Goal: Check status: Check status

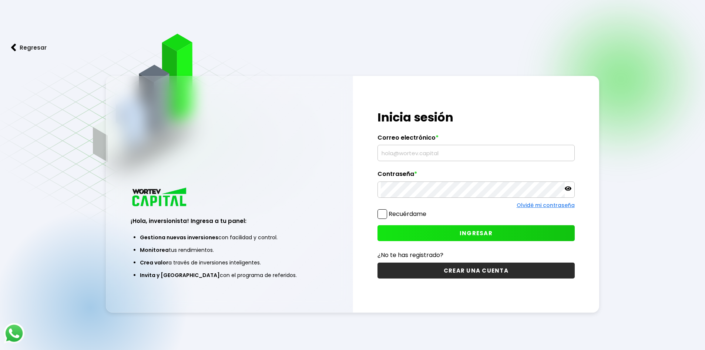
click at [407, 153] on input "text" at bounding box center [476, 153] width 191 height 16
click at [420, 152] on input "text" at bounding box center [476, 153] width 191 height 16
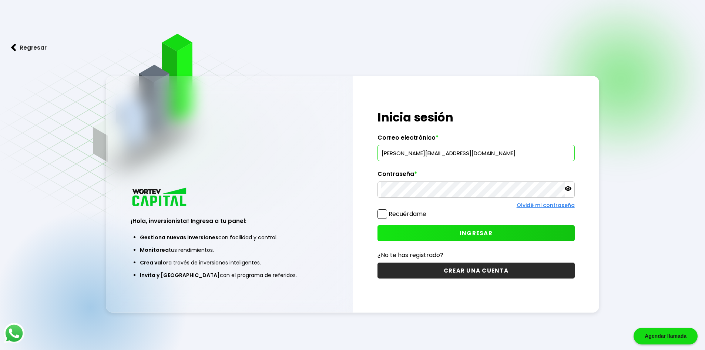
type input "[PERSON_NAME][EMAIL_ADDRESS][DOMAIN_NAME]"
click at [491, 230] on span "INGRESAR" at bounding box center [476, 233] width 33 height 8
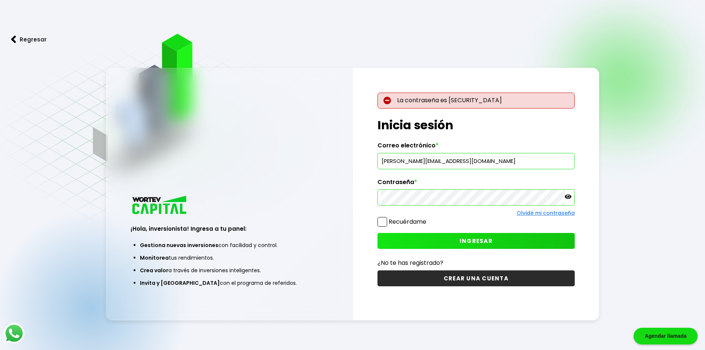
click at [569, 200] on p at bounding box center [568, 197] width 7 height 9
click at [445, 246] on button "INGRESAR" at bounding box center [475, 241] width 197 height 16
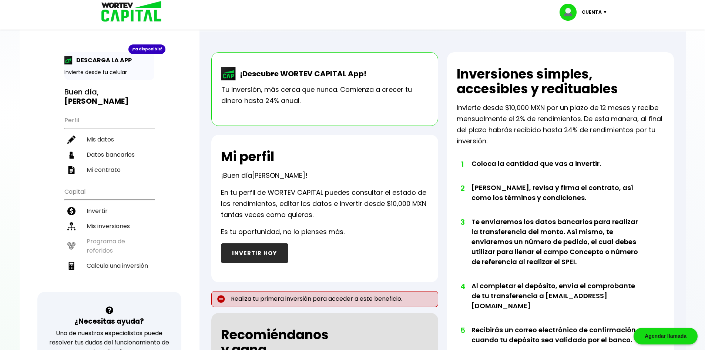
click at [111, 225] on li "Mis inversiones" at bounding box center [109, 225] width 90 height 15
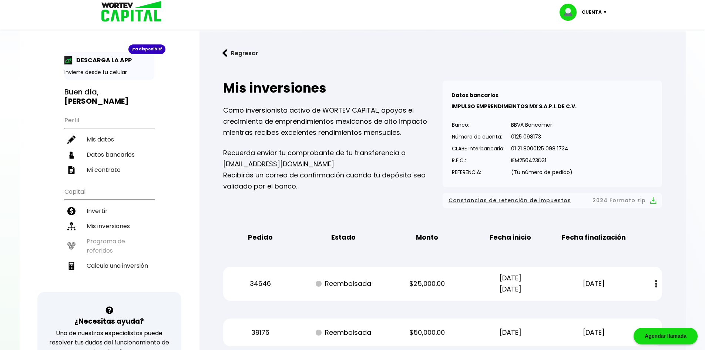
click at [594, 11] on p "Cuenta" at bounding box center [592, 12] width 20 height 11
click at [583, 40] on li "Editar perfil" at bounding box center [583, 34] width 59 height 15
click at [586, 53] on li "Cerrar sesión" at bounding box center [583, 49] width 59 height 15
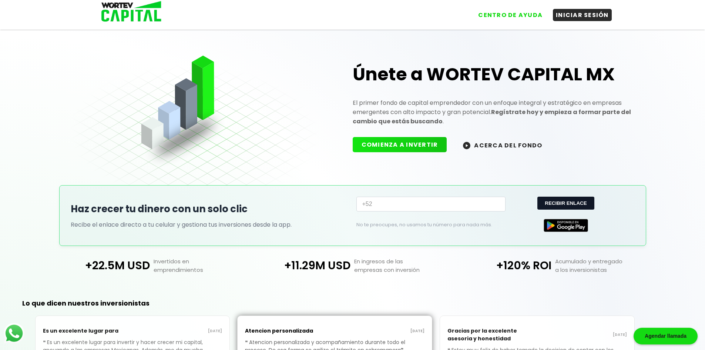
click at [580, 18] on button "INICIAR SESIÓN" at bounding box center [582, 15] width 59 height 12
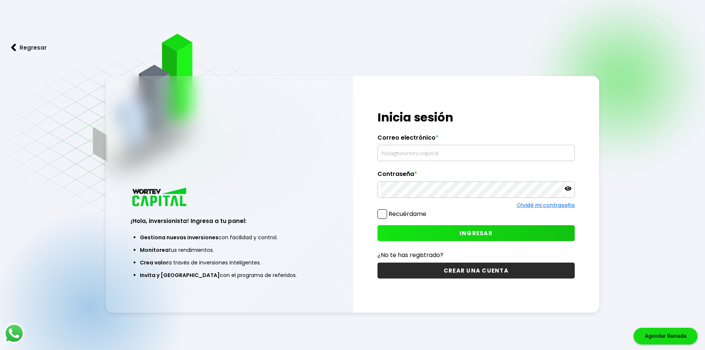
click at [441, 161] on div at bounding box center [475, 153] width 197 height 16
click at [445, 152] on input "text" at bounding box center [476, 153] width 191 height 16
type input "[EMAIL_ADDRESS][DOMAIN_NAME]"
click at [429, 230] on button "INGRESAR" at bounding box center [475, 233] width 197 height 16
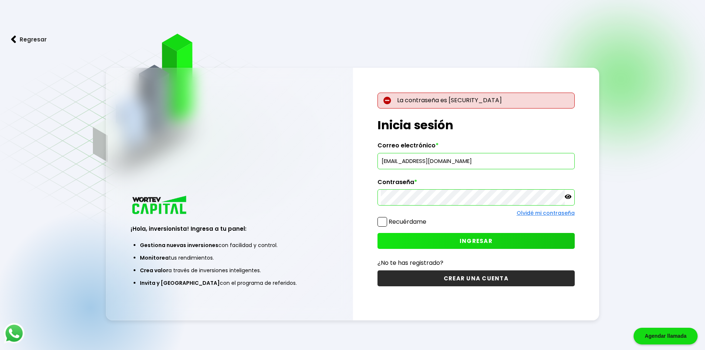
click at [568, 198] on icon at bounding box center [568, 196] width 7 height 7
click at [532, 239] on button "INGRESAR" at bounding box center [475, 241] width 197 height 16
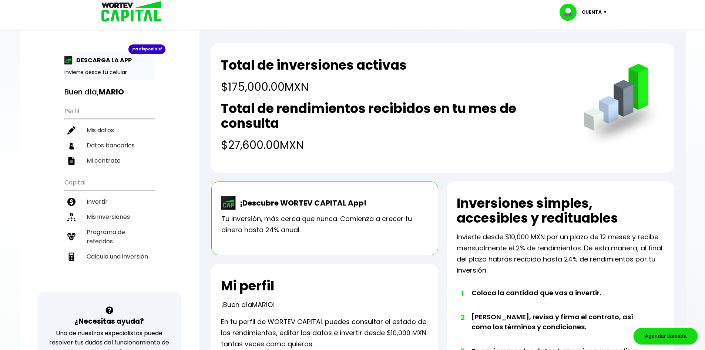
click at [102, 220] on li "Mis inversiones" at bounding box center [109, 216] width 90 height 15
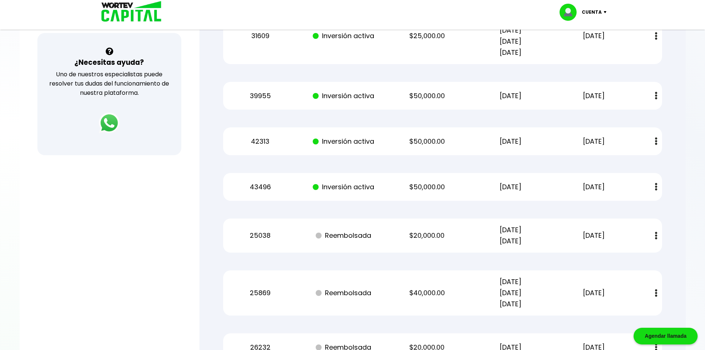
scroll to position [185, 0]
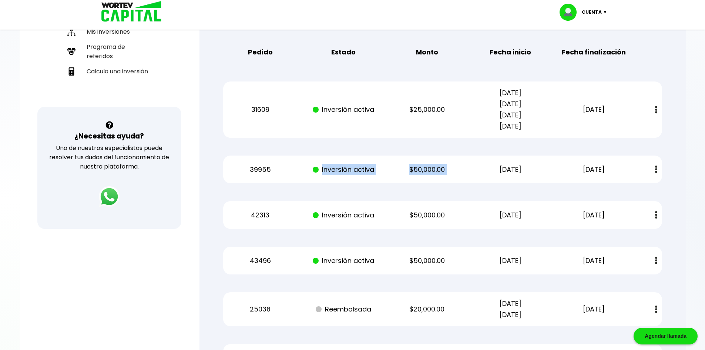
drag, startPoint x: 313, startPoint y: 171, endPoint x: 504, endPoint y: 175, distance: 191.3
click at [502, 175] on div "39955 Inversión activa $50,000.00 [DATE] [DATE] Estado de cuenta" at bounding box center [442, 169] width 439 height 28
click at [534, 176] on div "39955 Inversión activa $50,000.00 [DATE] [DATE] Estado de cuenta" at bounding box center [442, 169] width 439 height 28
drag, startPoint x: 339, startPoint y: 163, endPoint x: 561, endPoint y: 168, distance: 222.8
click at [561, 168] on div "39955 Inversión activa $50,000.00 [DATE] [DATE] Estado de cuenta" at bounding box center [442, 169] width 439 height 28
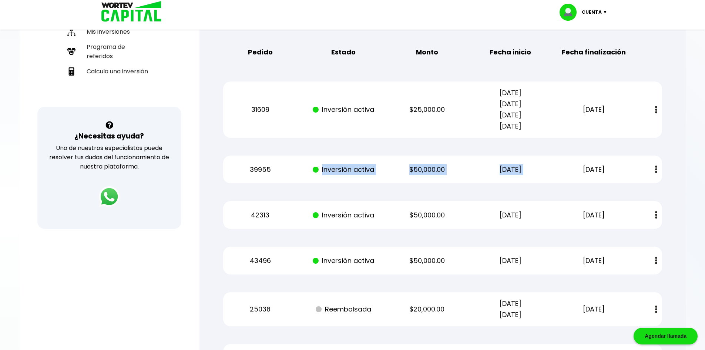
click at [560, 170] on p "[DATE]" at bounding box center [594, 169] width 70 height 11
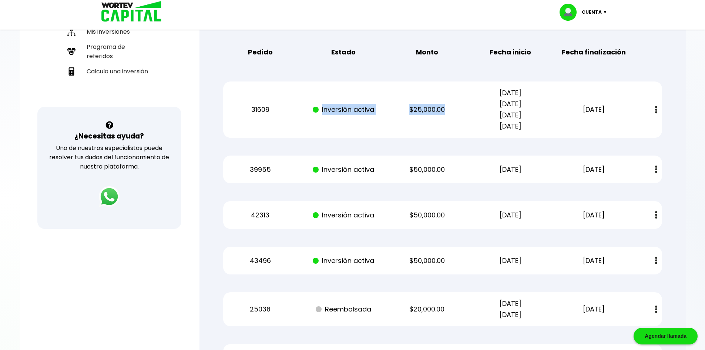
drag, startPoint x: 321, startPoint y: 103, endPoint x: 470, endPoint y: 102, distance: 148.8
click at [450, 102] on div "31609 Inversión activa $25,000.00 [DATE] [DATE] [DATE] [DATE] [DATE] Estado de …" at bounding box center [442, 109] width 439 height 56
click at [473, 102] on div "31609 Inversión activa $25,000.00 [DATE] [DATE] [DATE] [DATE] [DATE] Estado de …" at bounding box center [442, 109] width 439 height 56
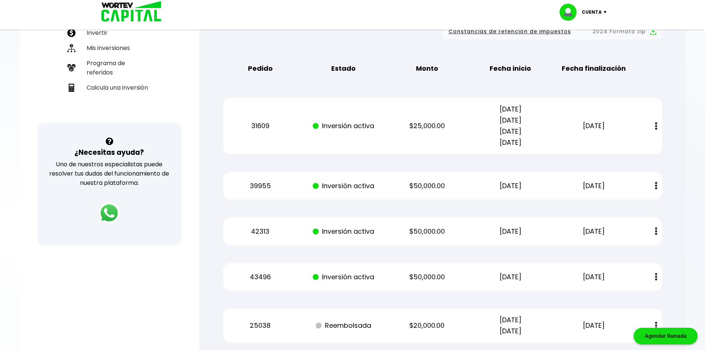
scroll to position [179, 0]
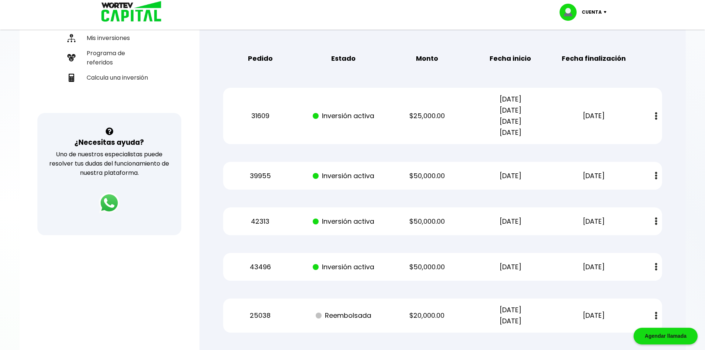
click at [654, 174] on button at bounding box center [656, 176] width 10 height 16
click at [511, 185] on div "39955 Inversión activa $50,000.00 [DATE] [DATE] Estado de cuenta" at bounding box center [442, 176] width 439 height 28
click at [670, 277] on div "Mis inversiones Como inversionista activo de WORTEV CAPITAL, apoyas el crecimie…" at bounding box center [442, 319] width 463 height 859
click at [688, 133] on div at bounding box center [352, 175] width 705 height 350
click at [659, 174] on button at bounding box center [656, 176] width 10 height 16
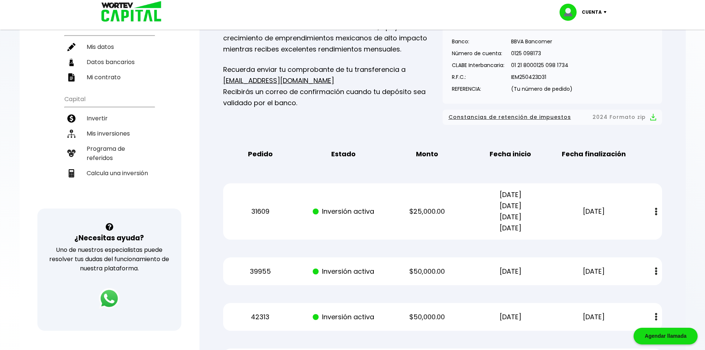
scroll to position [86, 0]
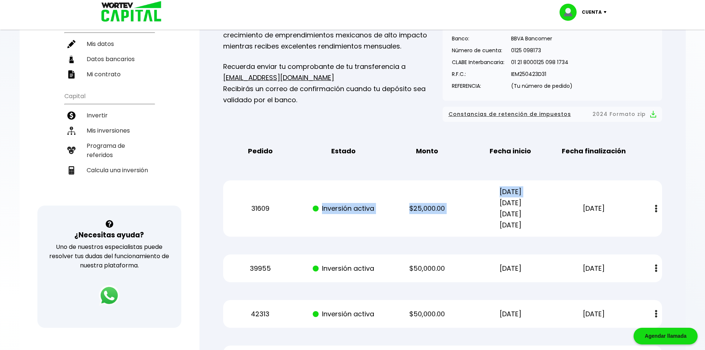
drag, startPoint x: 460, startPoint y: 208, endPoint x: 471, endPoint y: 206, distance: 10.5
click at [470, 206] on div "31609 Inversión activa $25,000.00 [DATE] [DATE] [DATE] [DATE] [DATE] Estado de …" at bounding box center [442, 208] width 439 height 56
click at [510, 221] on p "[DATE] [DATE] [DATE] [DATE]" at bounding box center [510, 208] width 70 height 44
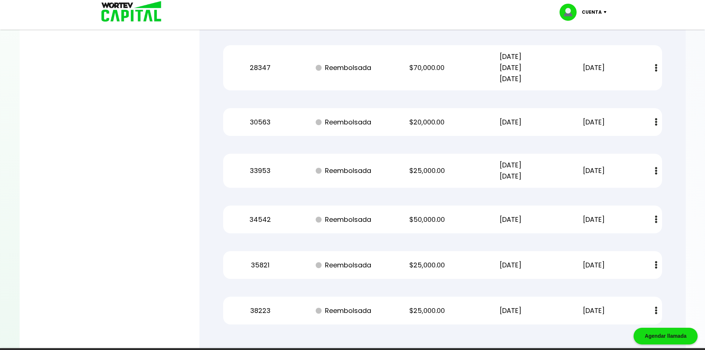
drag, startPoint x: 491, startPoint y: 311, endPoint x: 551, endPoint y: 307, distance: 59.7
click at [551, 307] on div "38223 Reembolsada $25,000.00 [DATE] [DATE] Estado de cuenta" at bounding box center [442, 310] width 439 height 28
drag, startPoint x: 572, startPoint y: 308, endPoint x: 623, endPoint y: 312, distance: 51.6
click at [623, 312] on p "[DATE]" at bounding box center [594, 310] width 70 height 11
click at [502, 274] on div "35821 Reembolsada $25,000.00 [DATE] [DATE] Estado de cuenta" at bounding box center [442, 265] width 439 height 28
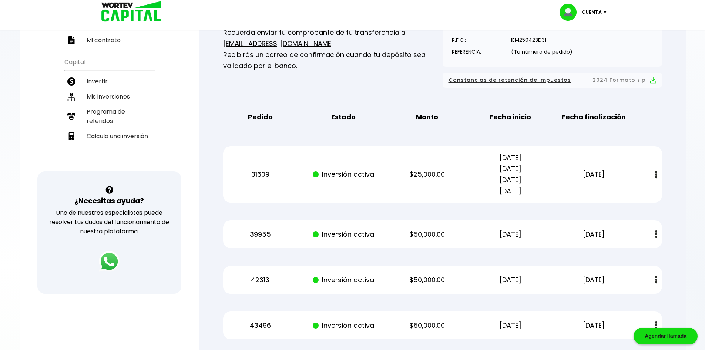
scroll to position [0, 0]
